Goal: Task Accomplishment & Management: Complete application form

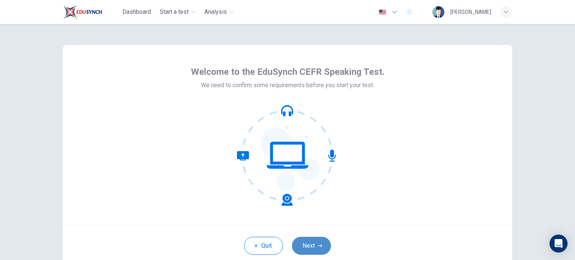
click at [307, 244] on button "Next" at bounding box center [311, 246] width 39 height 18
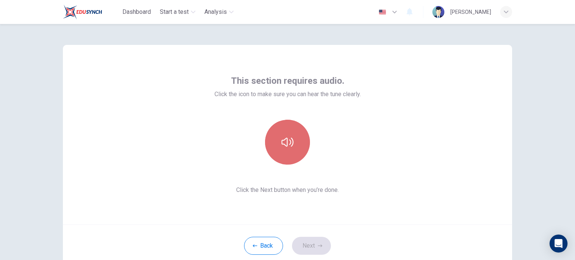
click at [284, 151] on button "button" at bounding box center [287, 142] width 45 height 45
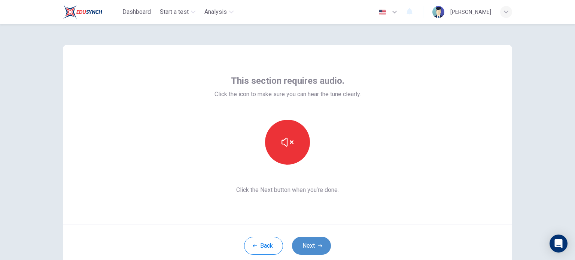
click at [320, 249] on button "Next" at bounding box center [311, 246] width 39 height 18
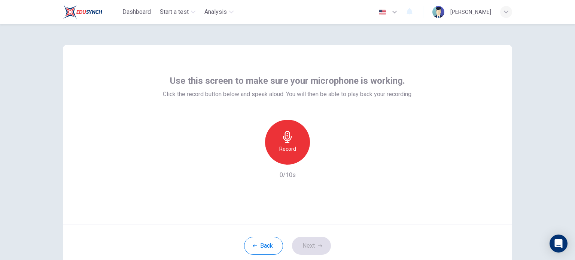
click at [280, 149] on h6 "Record" at bounding box center [287, 148] width 17 height 9
click at [321, 158] on icon "button" at bounding box center [322, 158] width 3 height 4
click at [308, 243] on button "Next" at bounding box center [311, 246] width 39 height 18
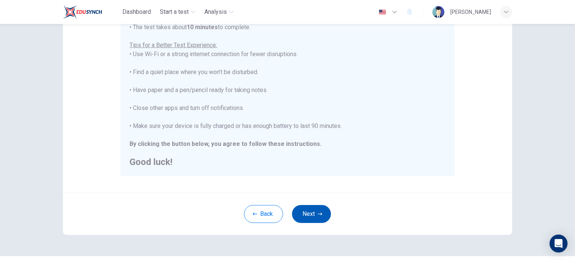
scroll to position [156, 0]
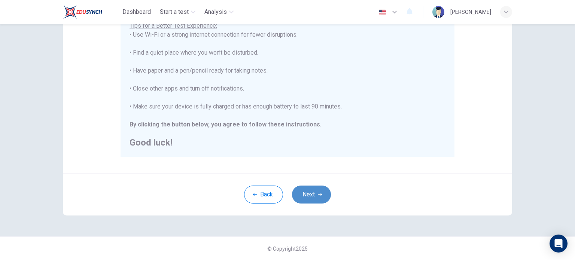
click at [314, 197] on button "Next" at bounding box center [311, 195] width 39 height 18
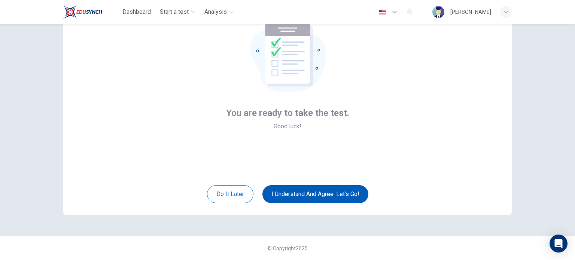
scroll to position [51, 0]
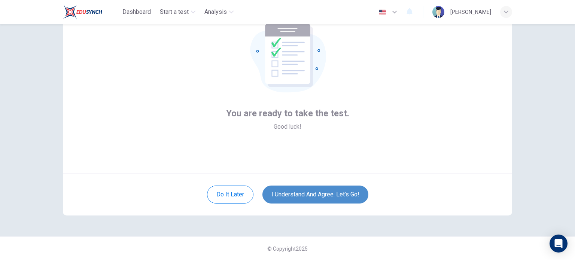
click at [335, 193] on button "I understand and agree. Let’s go!" at bounding box center [315, 195] width 106 height 18
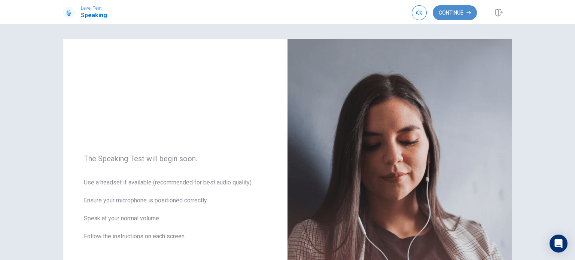
click at [451, 19] on button "Continue" at bounding box center [455, 12] width 44 height 15
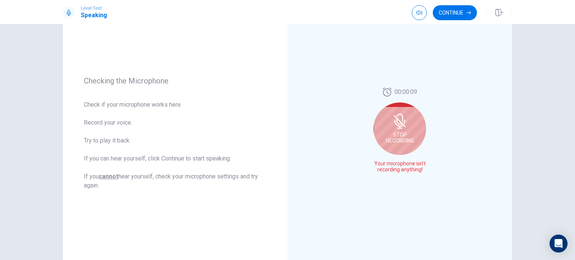
scroll to position [69, 0]
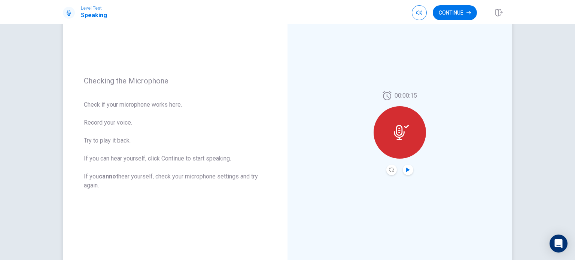
click at [406, 168] on icon "Play Audio" at bounding box center [407, 170] width 3 height 4
click at [406, 168] on icon "Pause Audio" at bounding box center [408, 170] width 4 height 4
click at [458, 9] on button "Continue" at bounding box center [455, 12] width 44 height 15
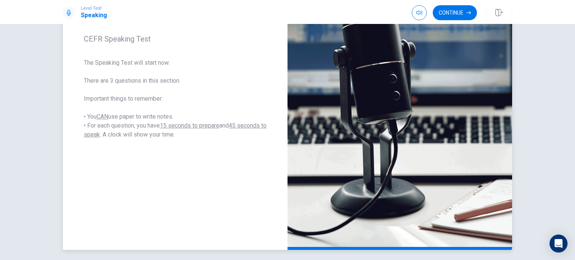
scroll to position [81, 0]
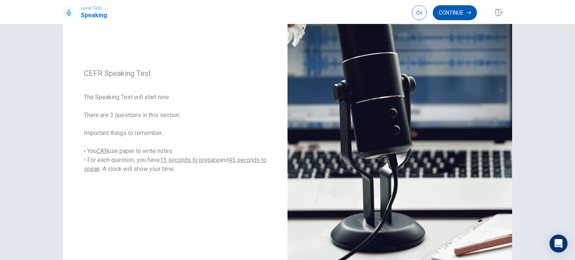
click at [454, 16] on button "Continue" at bounding box center [455, 12] width 44 height 15
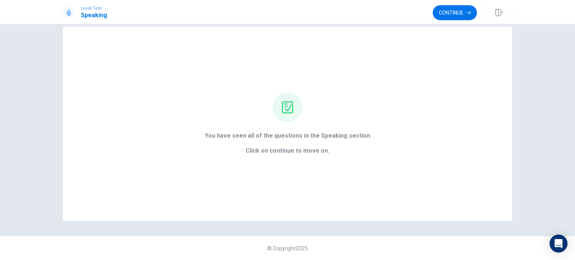
scroll to position [12, 0]
click at [417, 147] on div "You have seen all of the questions in the Speaking section Click on continue to…" at bounding box center [287, 124] width 449 height 195
click at [451, 12] on button "Continue" at bounding box center [455, 12] width 44 height 15
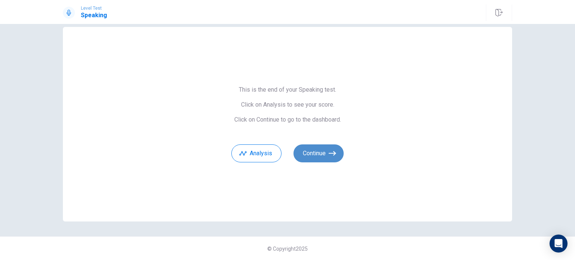
click at [314, 159] on button "Continue" at bounding box center [318, 153] width 50 height 18
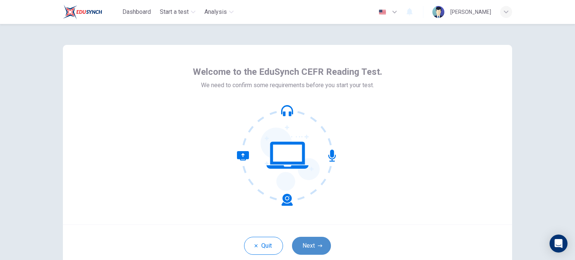
click at [305, 249] on button "Next" at bounding box center [311, 246] width 39 height 18
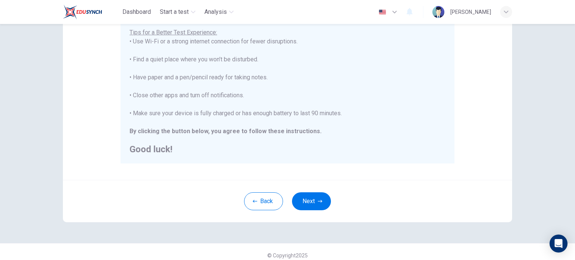
scroll to position [150, 0]
click at [316, 195] on button "Next" at bounding box center [311, 201] width 39 height 18
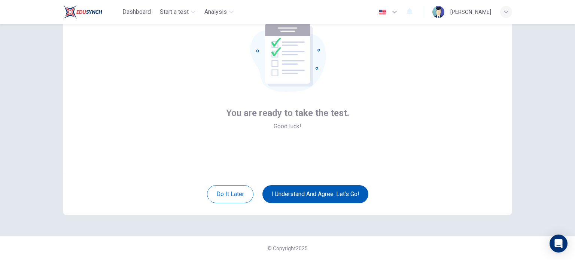
scroll to position [51, 0]
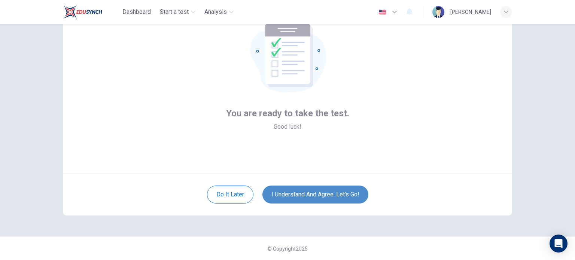
click at [316, 195] on button "I understand and agree. Let’s go!" at bounding box center [315, 195] width 106 height 18
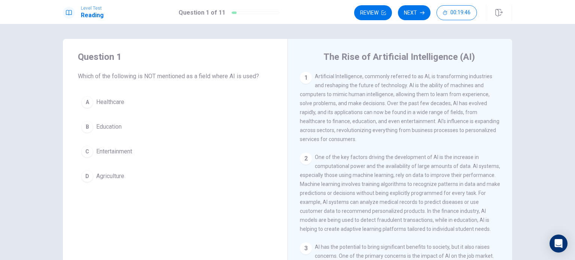
click at [93, 176] on button "D Agriculture" at bounding box center [175, 176] width 195 height 19
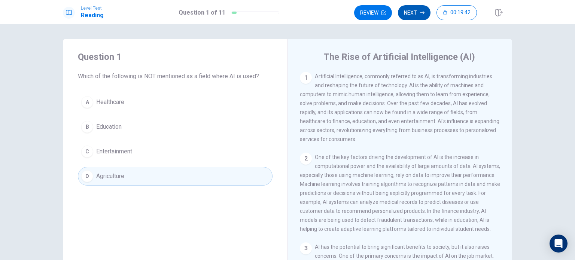
click at [410, 13] on button "Next" at bounding box center [414, 12] width 33 height 15
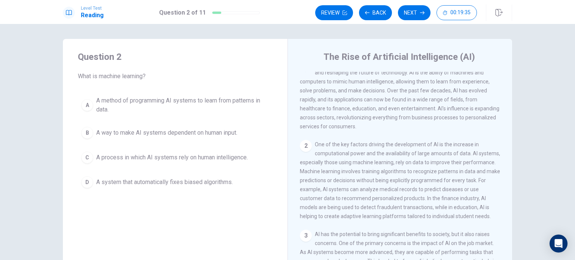
scroll to position [13, 0]
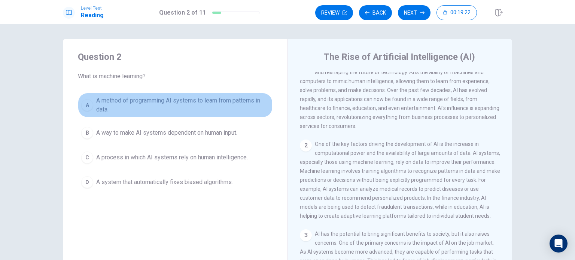
click at [215, 103] on span "A method of programming AI systems to learn from patterns in data." at bounding box center [182, 105] width 173 height 18
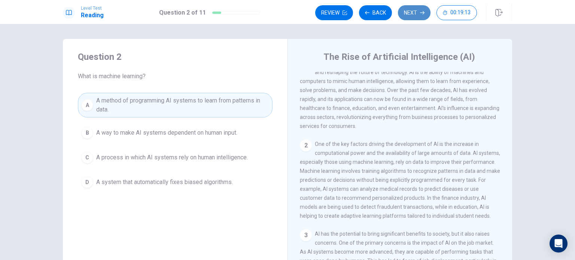
click at [415, 16] on button "Next" at bounding box center [414, 12] width 33 height 15
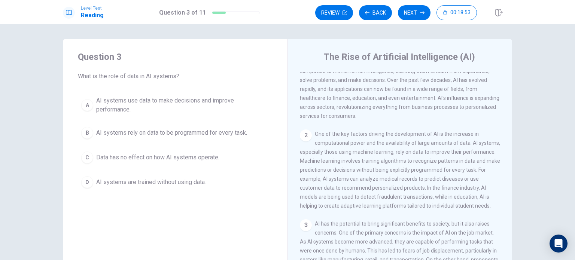
scroll to position [22, 0]
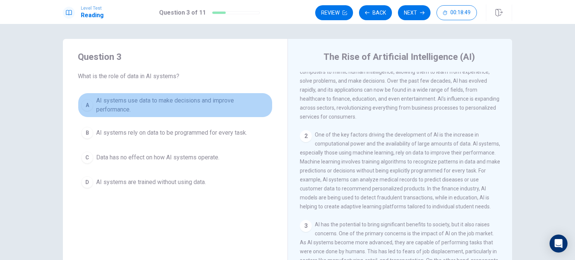
click at [204, 105] on span "AI systems use data to make decisions and improve performance." at bounding box center [182, 105] width 173 height 18
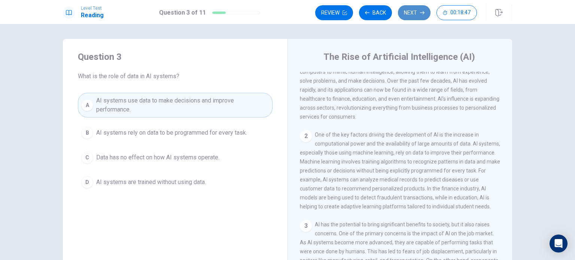
click at [416, 17] on button "Next" at bounding box center [414, 12] width 33 height 15
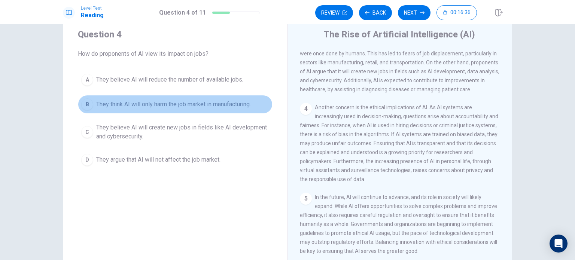
click at [156, 104] on span "They think AI will only harm the job market in manufacturing." at bounding box center [173, 104] width 155 height 9
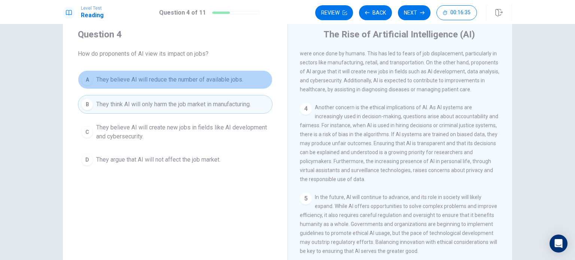
click at [169, 74] on button "A They believe AI will reduce the number of available jobs." at bounding box center [175, 79] width 195 height 19
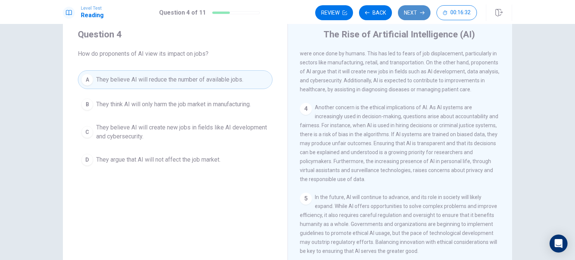
click at [407, 10] on button "Next" at bounding box center [414, 12] width 33 height 15
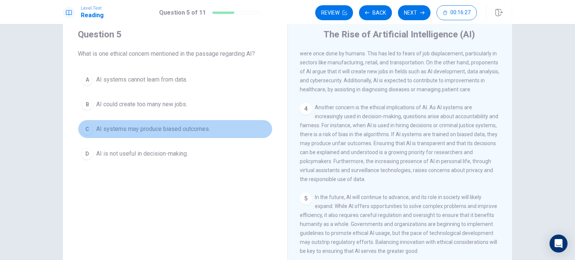
click at [189, 131] on span "AI systems may produce biased outcomes." at bounding box center [153, 129] width 114 height 9
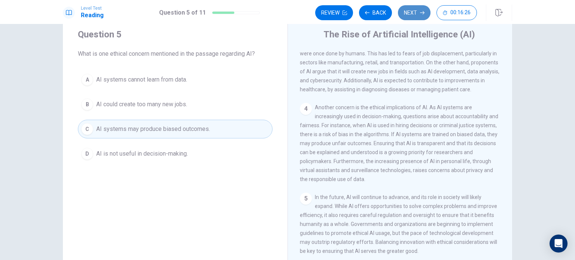
click at [410, 16] on button "Next" at bounding box center [414, 12] width 33 height 15
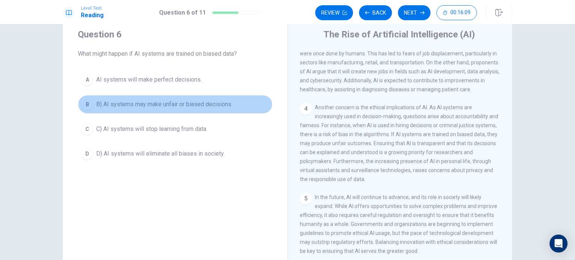
click at [183, 103] on span "B) AI systems may make unfair or biased decisions." at bounding box center [164, 104] width 136 height 9
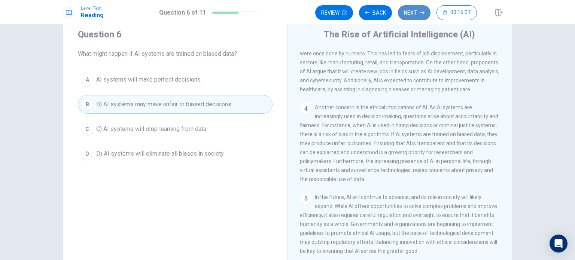
click at [415, 9] on button "Next" at bounding box center [414, 12] width 33 height 15
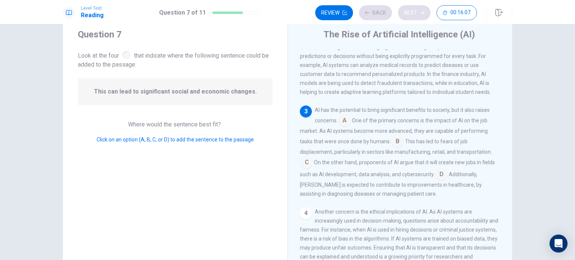
scroll to position [128, 0]
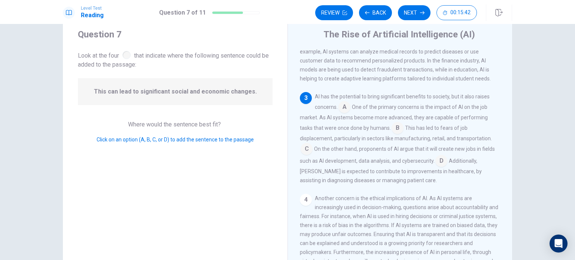
click at [303, 155] on input at bounding box center [306, 150] width 12 height 12
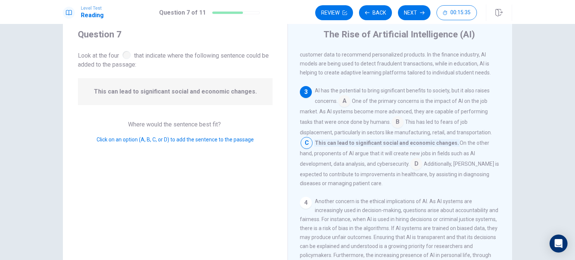
scroll to position [135, 0]
click at [410, 170] on input at bounding box center [416, 164] width 12 height 12
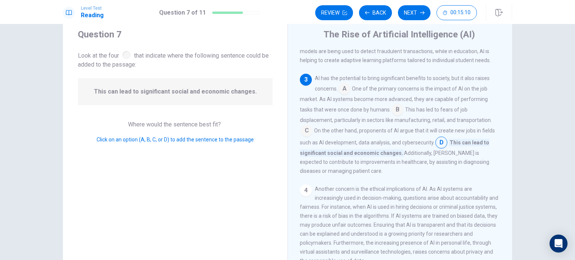
scroll to position [147, 0]
click at [365, 12] on icon "button" at bounding box center [367, 12] width 4 height 4
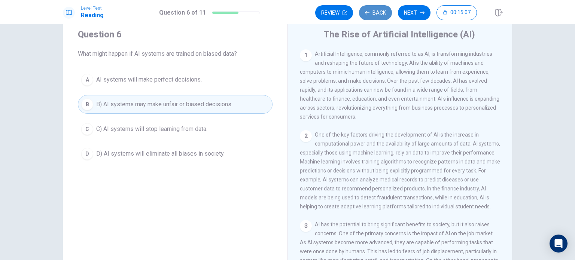
click at [365, 12] on icon "button" at bounding box center [367, 12] width 4 height 4
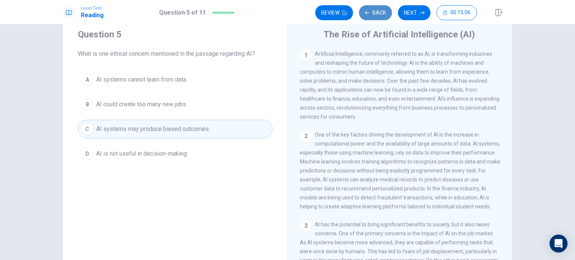
click at [365, 12] on icon "button" at bounding box center [367, 12] width 4 height 4
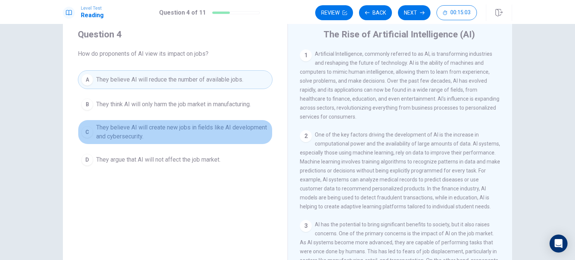
click at [234, 130] on span "They believe AI will create new jobs in fields like AI development and cybersec…" at bounding box center [182, 132] width 173 height 18
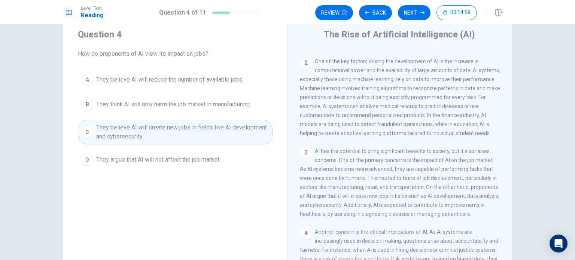
scroll to position [76, 0]
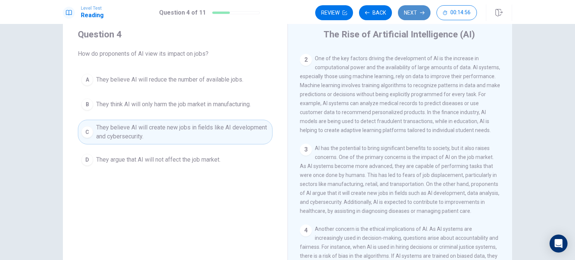
click at [414, 18] on button "Next" at bounding box center [414, 12] width 33 height 15
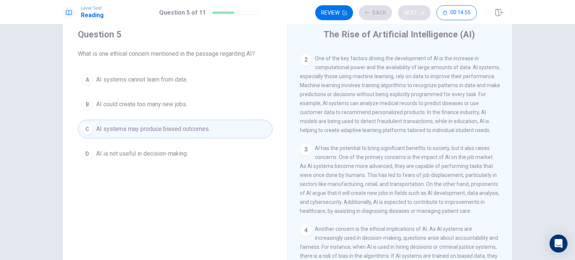
click at [414, 18] on div "Review Back Next 00:14:55" at bounding box center [396, 12] width 162 height 15
click at [414, 18] on button "Next" at bounding box center [414, 12] width 33 height 15
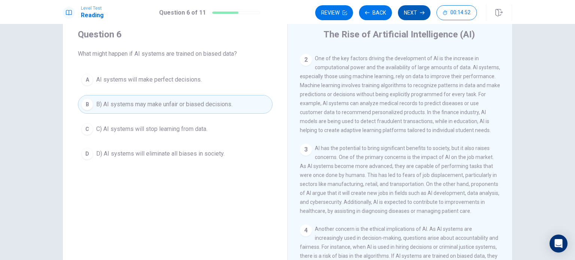
click at [414, 18] on button "Next" at bounding box center [414, 12] width 33 height 15
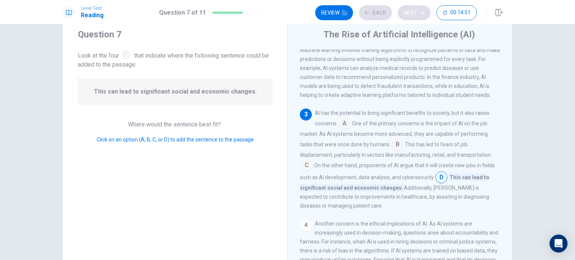
scroll to position [137, 0]
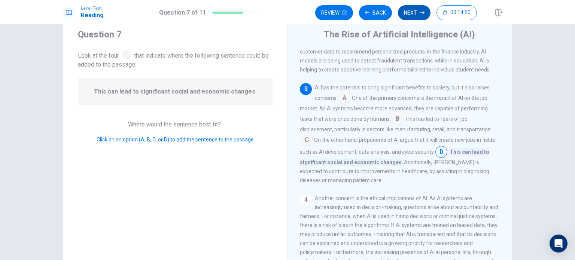
click at [414, 15] on button "Next" at bounding box center [414, 12] width 33 height 15
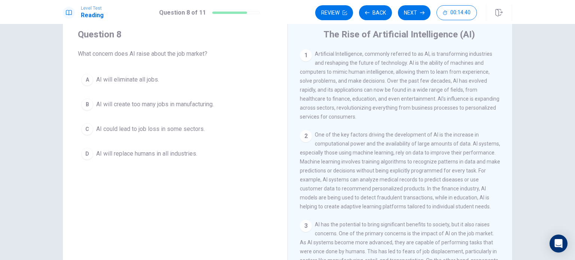
click at [178, 156] on span "AI will replace humans in all industries." at bounding box center [146, 153] width 101 height 9
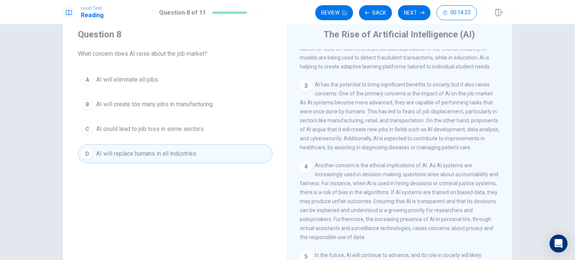
scroll to position [140, 0]
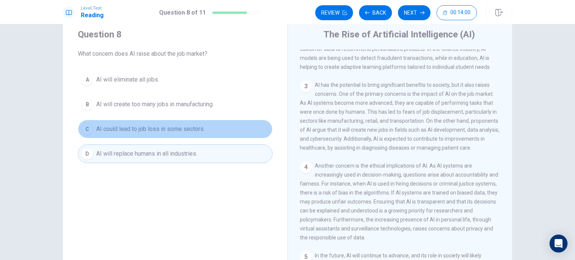
click at [208, 125] on button "C AI could lead to job loss in some sectors." at bounding box center [175, 129] width 195 height 19
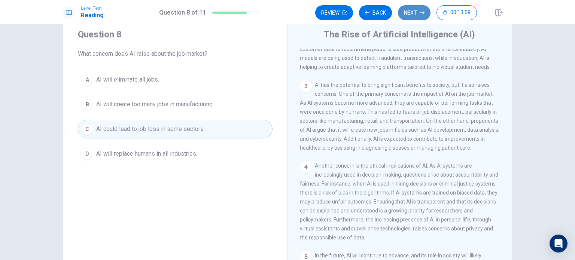
click at [408, 18] on button "Next" at bounding box center [414, 12] width 33 height 15
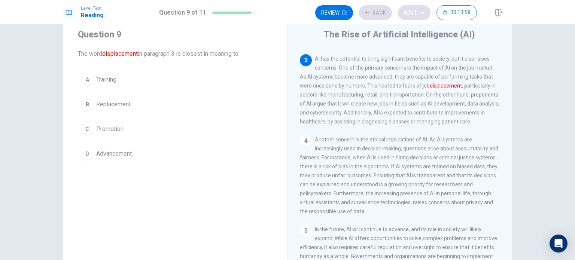
scroll to position [176, 0]
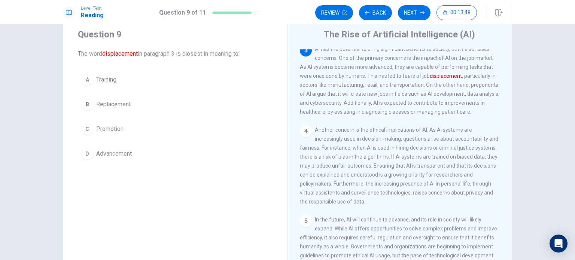
click at [109, 103] on span "Replacement" at bounding box center [113, 104] width 34 height 9
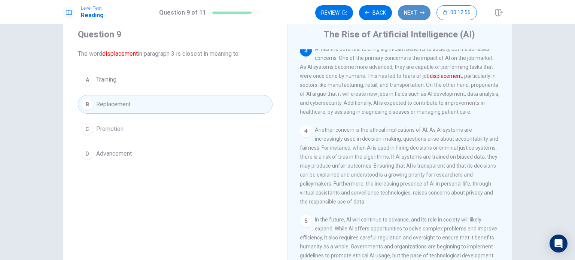
click at [420, 16] on button "Next" at bounding box center [414, 12] width 33 height 15
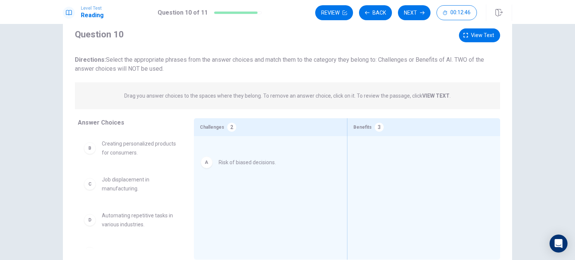
drag, startPoint x: 145, startPoint y: 149, endPoint x: 284, endPoint y: 166, distance: 139.8
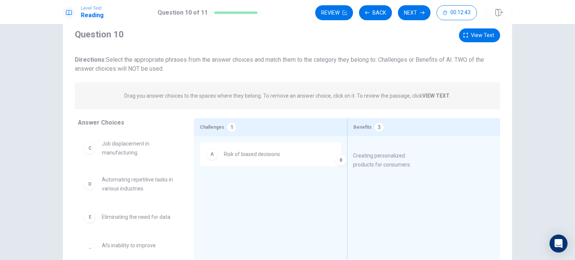
drag, startPoint x: 136, startPoint y: 151, endPoint x: 410, endPoint y: 160, distance: 274.4
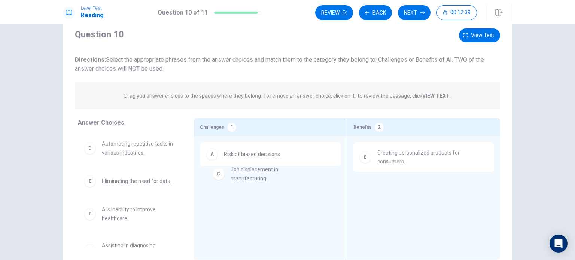
drag, startPoint x: 120, startPoint y: 150, endPoint x: 254, endPoint y: 177, distance: 137.0
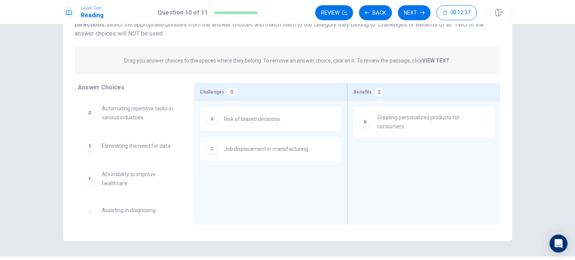
scroll to position [58, 0]
drag, startPoint x: 115, startPoint y: 178, endPoint x: 419, endPoint y: 154, distance: 304.8
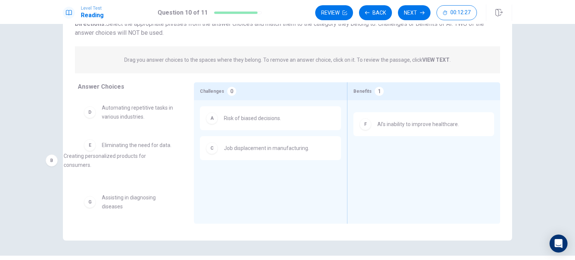
drag, startPoint x: 424, startPoint y: 119, endPoint x: 123, endPoint y: 154, distance: 302.8
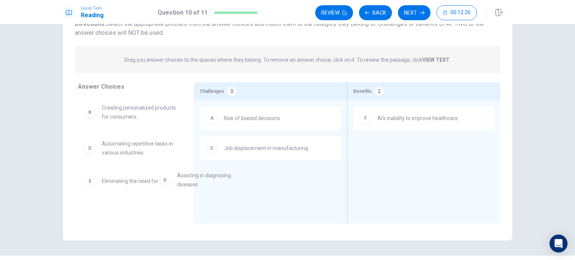
scroll to position [1, 0]
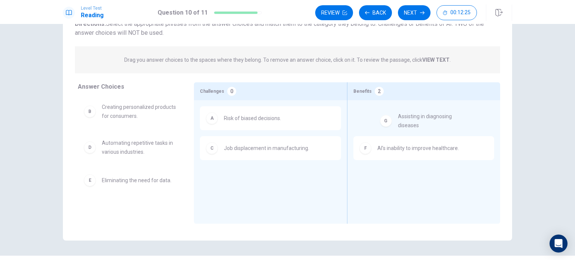
drag, startPoint x: 127, startPoint y: 211, endPoint x: 427, endPoint y: 117, distance: 314.5
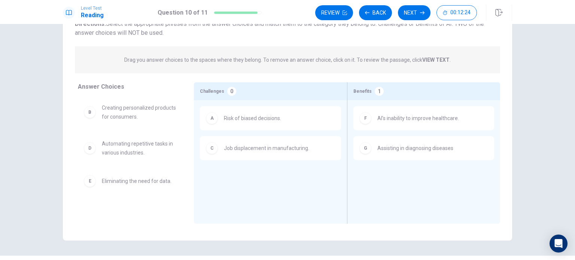
scroll to position [0, 0]
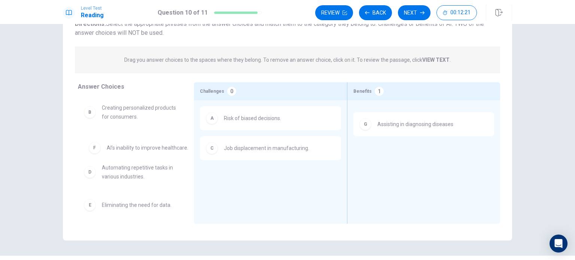
drag, startPoint x: 429, startPoint y: 123, endPoint x: 147, endPoint y: 153, distance: 283.3
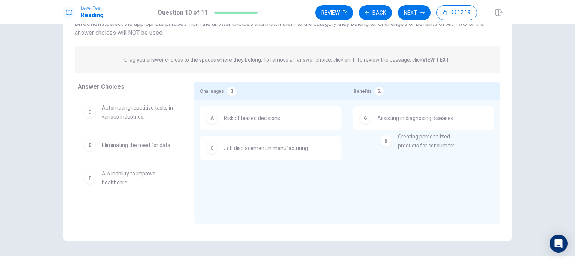
drag, startPoint x: 138, startPoint y: 113, endPoint x: 445, endPoint y: 143, distance: 307.6
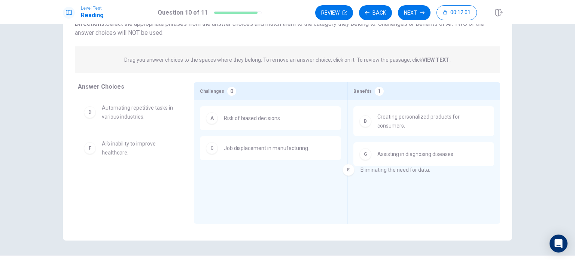
drag, startPoint x: 135, startPoint y: 148, endPoint x: 417, endPoint y: 173, distance: 283.3
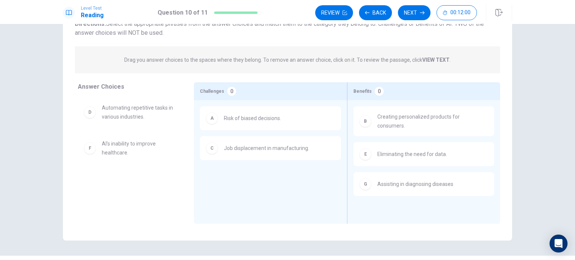
scroll to position [9, 0]
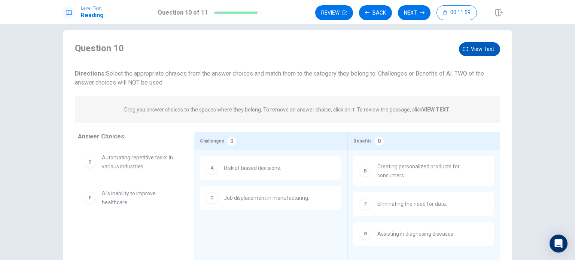
click at [468, 51] on button "View text" at bounding box center [479, 49] width 41 height 14
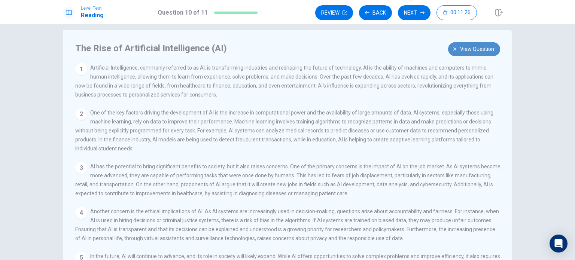
click at [470, 51] on span "View question" at bounding box center [477, 49] width 34 height 9
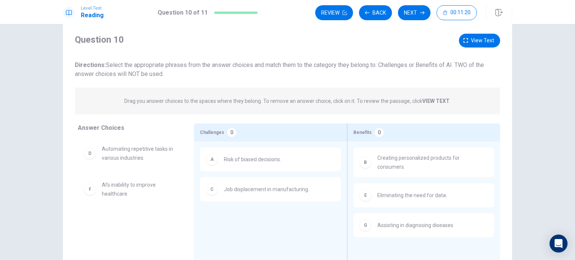
scroll to position [18, 0]
click at [476, 41] on span "View text" at bounding box center [482, 40] width 23 height 9
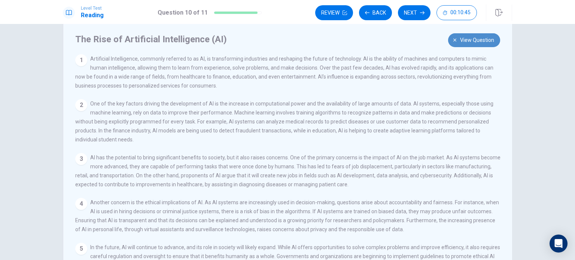
click at [467, 46] on button "View question" at bounding box center [474, 40] width 52 height 14
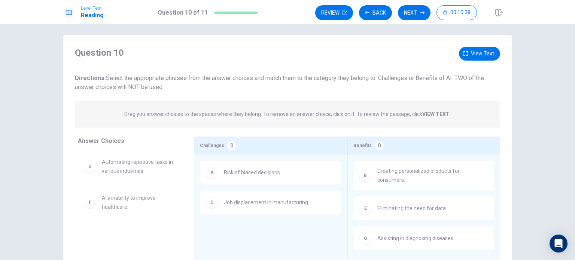
scroll to position [3, 0]
click at [415, 13] on button "Next" at bounding box center [414, 12] width 33 height 15
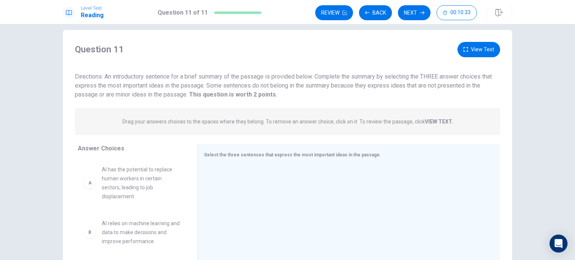
scroll to position [8, 0]
click at [463, 48] on icon "button" at bounding box center [465, 50] width 4 height 4
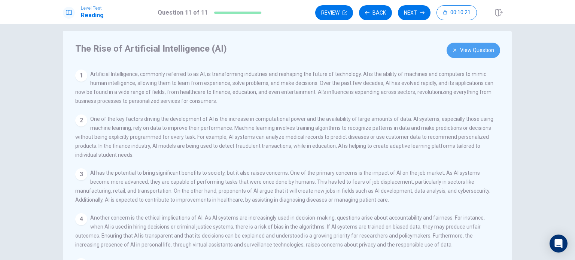
click at [463, 50] on button "View Question" at bounding box center [473, 50] width 54 height 15
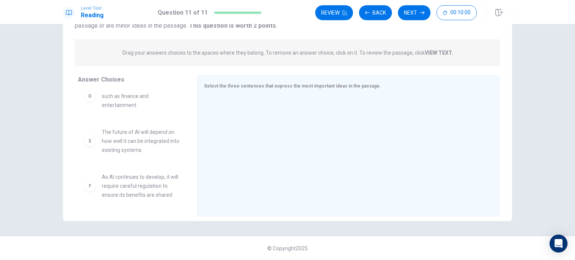
scroll to position [0, 0]
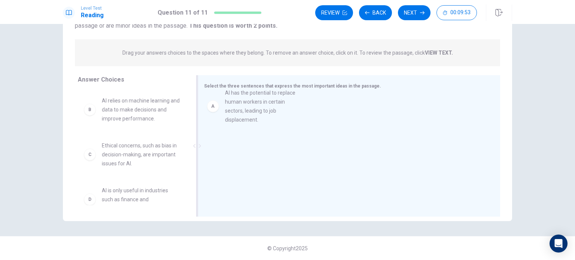
drag, startPoint x: 134, startPoint y: 113, endPoint x: 283, endPoint y: 110, distance: 148.6
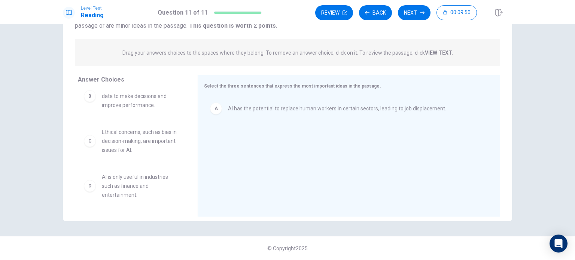
scroll to position [14, 0]
drag, startPoint x: 141, startPoint y: 142, endPoint x: 277, endPoint y: 139, distance: 136.3
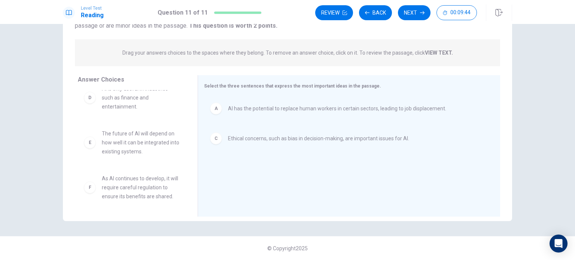
scroll to position [58, 0]
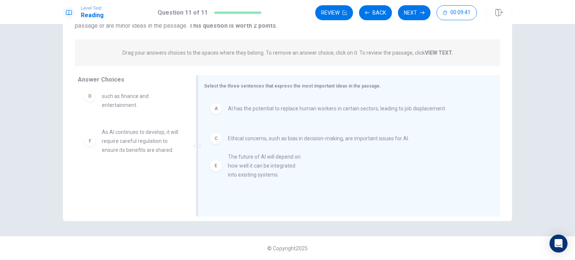
drag, startPoint x: 135, startPoint y: 144, endPoint x: 278, endPoint y: 169, distance: 144.6
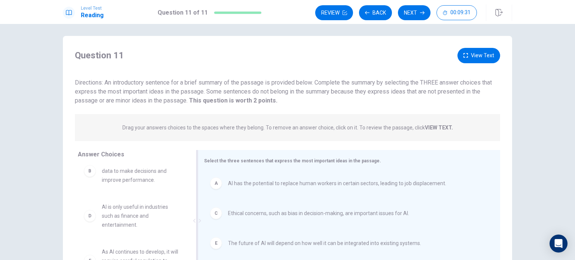
scroll to position [0, 0]
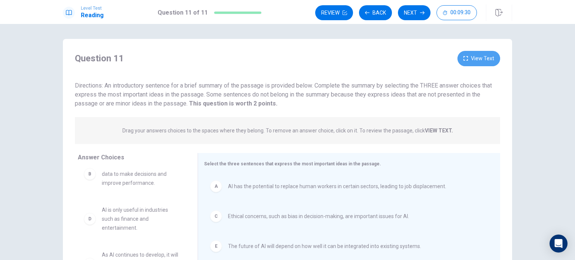
click at [478, 59] on button "View Text" at bounding box center [478, 58] width 43 height 15
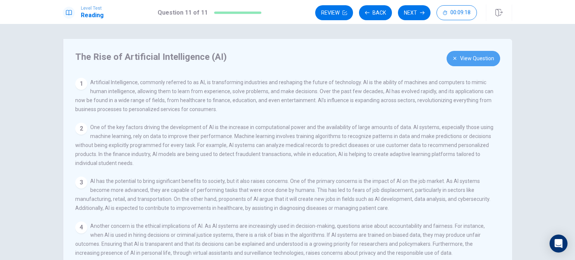
click at [466, 57] on button "View Question" at bounding box center [473, 58] width 54 height 15
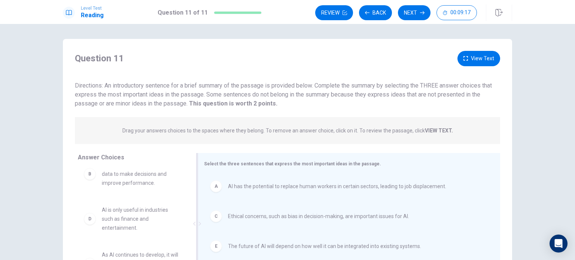
scroll to position [78, 0]
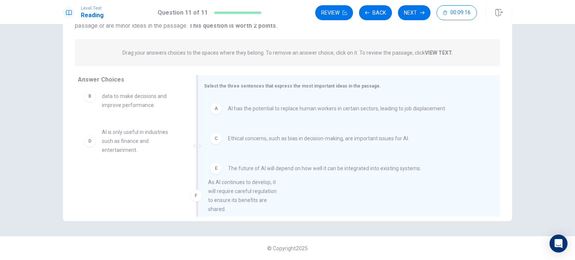
drag, startPoint x: 132, startPoint y: 191, endPoint x: 279, endPoint y: 186, distance: 146.4
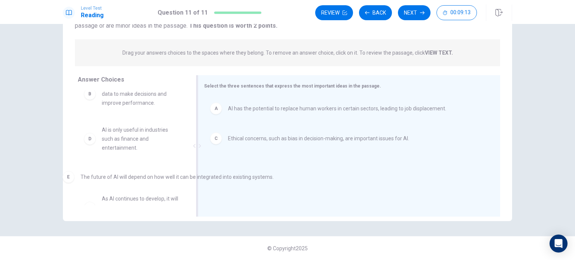
scroll to position [16, 0]
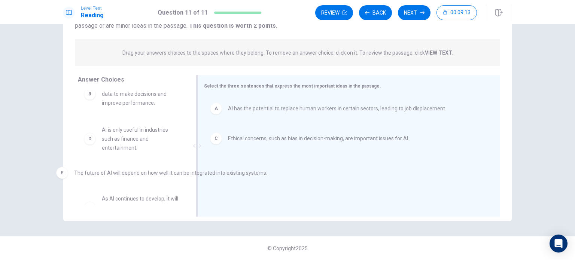
drag, startPoint x: 295, startPoint y: 172, endPoint x: 123, endPoint y: 174, distance: 172.5
click at [124, 190] on span "The future of AI will depend on how well it can be integrated into existing sys…" at bounding box center [141, 183] width 78 height 27
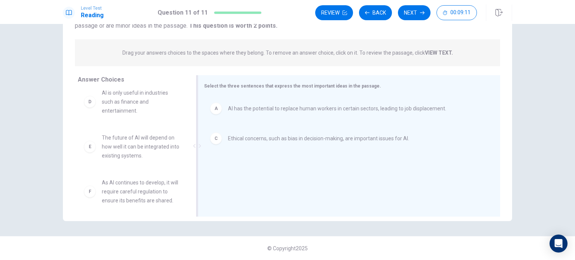
scroll to position [58, 0]
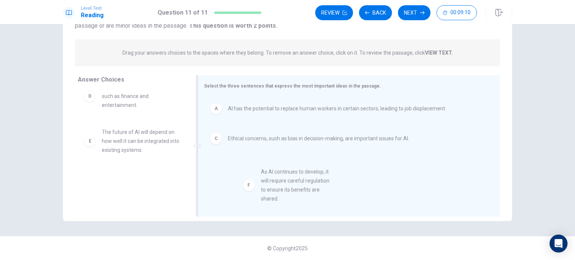
drag, startPoint x: 124, startPoint y: 190, endPoint x: 299, endPoint y: 182, distance: 175.7
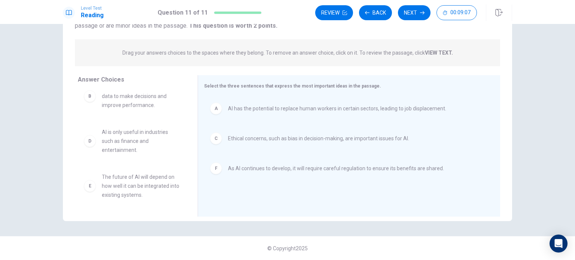
scroll to position [0, 0]
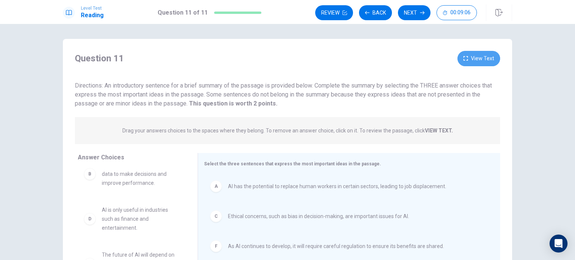
click at [473, 61] on button "View Text" at bounding box center [478, 58] width 43 height 15
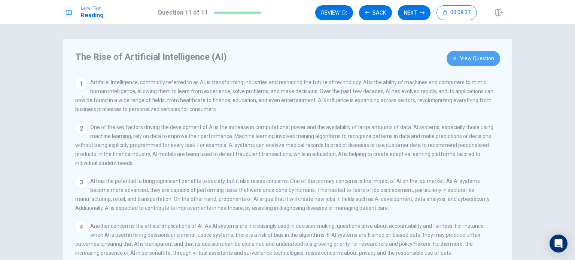
click at [464, 57] on button "View Question" at bounding box center [473, 58] width 54 height 15
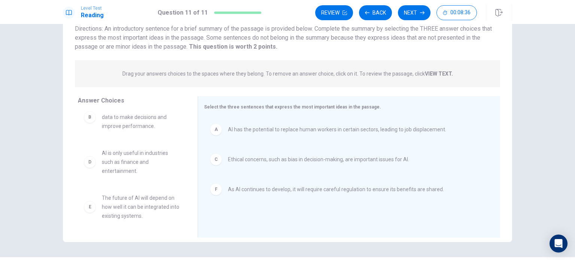
scroll to position [58, 0]
click at [411, 18] on button "Next" at bounding box center [414, 12] width 33 height 15
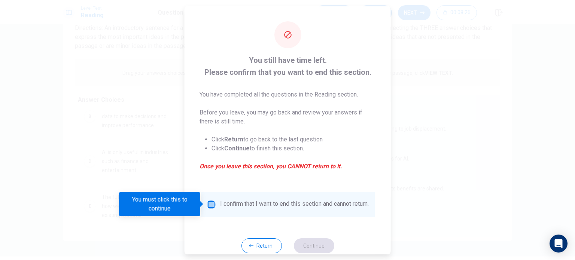
click at [210, 206] on input "You must click this to continue" at bounding box center [211, 204] width 9 height 9
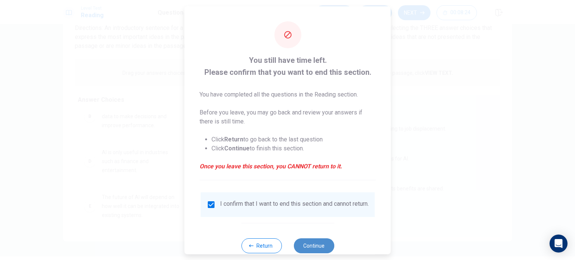
click at [305, 251] on button "Continue" at bounding box center [313, 245] width 40 height 15
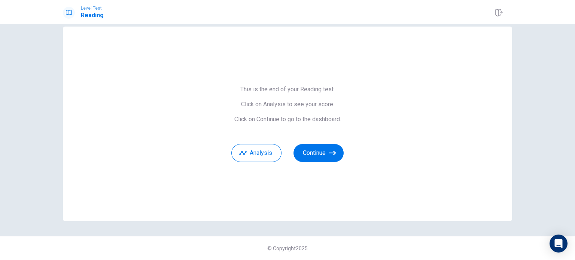
scroll to position [12, 0]
click at [329, 154] on icon "button" at bounding box center [332, 153] width 7 height 7
